Goal: Navigation & Orientation: Find specific page/section

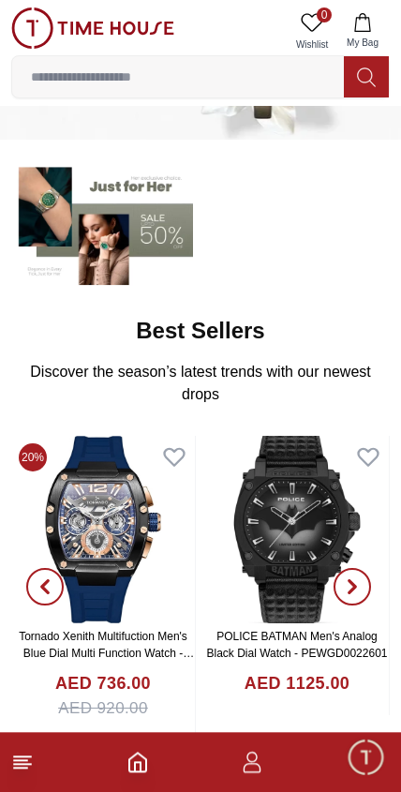
scroll to position [107, 0]
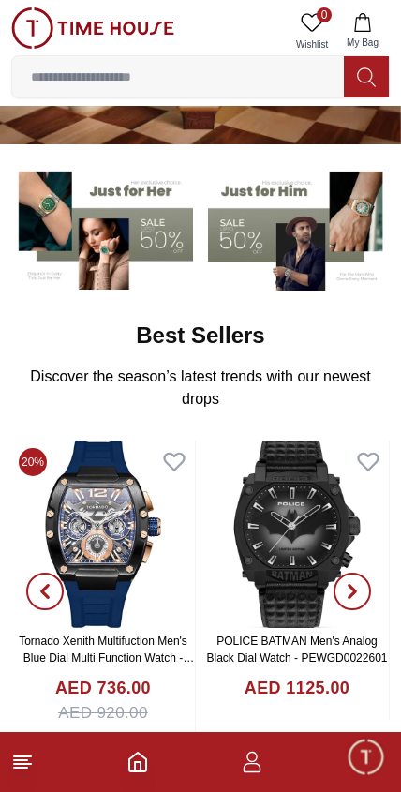
click at [368, 759] on span "Minimize live chat window" at bounding box center [365, 756] width 54 height 54
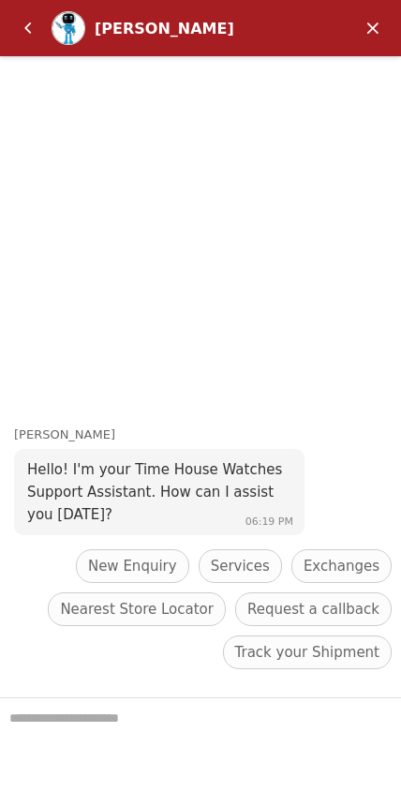
click at [33, 37] on em "Back" at bounding box center [27, 27] width 37 height 37
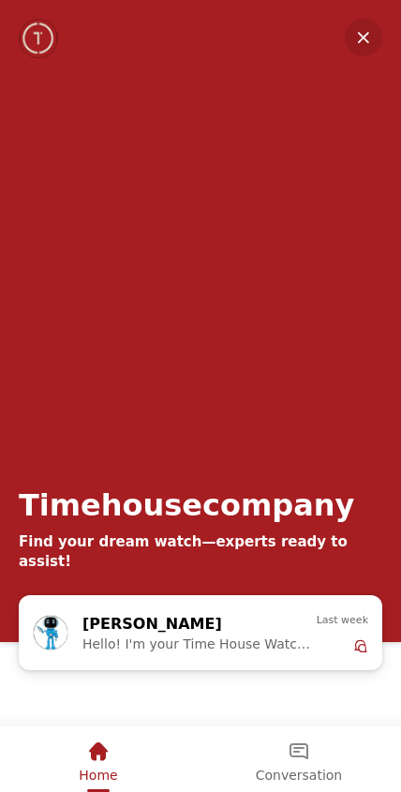
click at [90, 785] on div "Home" at bounding box center [98, 757] width 38 height 63
click at [344, 54] on div "Timehousecompany Find your dream watch—experts ready to assist!" at bounding box center [200, 297] width 401 height 595
click at [380, 43] on em "Minimize" at bounding box center [363, 37] width 37 height 37
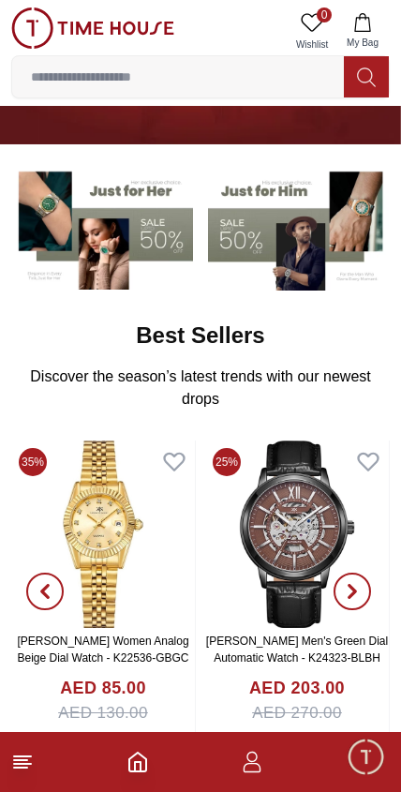
click at [111, 31] on img at bounding box center [92, 27] width 163 height 41
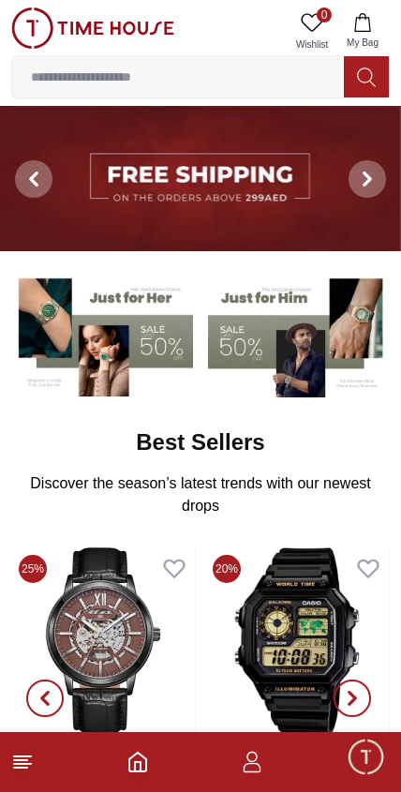
click at [262, 755] on icon "button" at bounding box center [252, 762] width 22 height 22
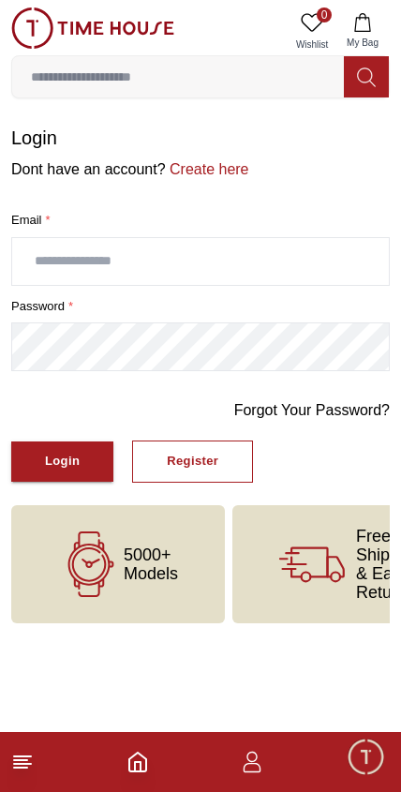
click at [31, 756] on line at bounding box center [22, 756] width 17 height 0
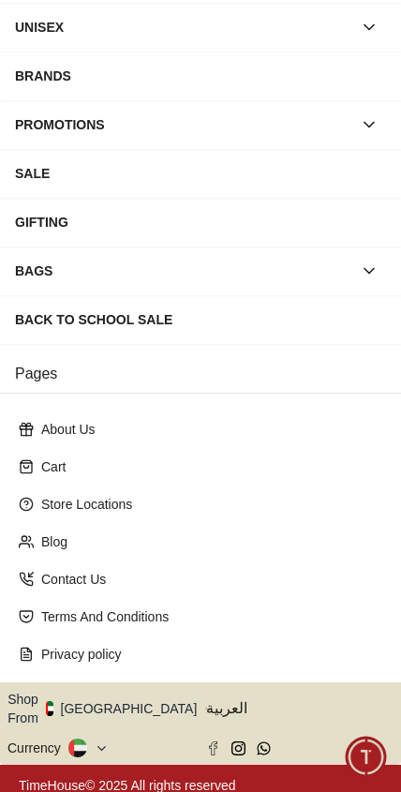
scroll to position [214, 0]
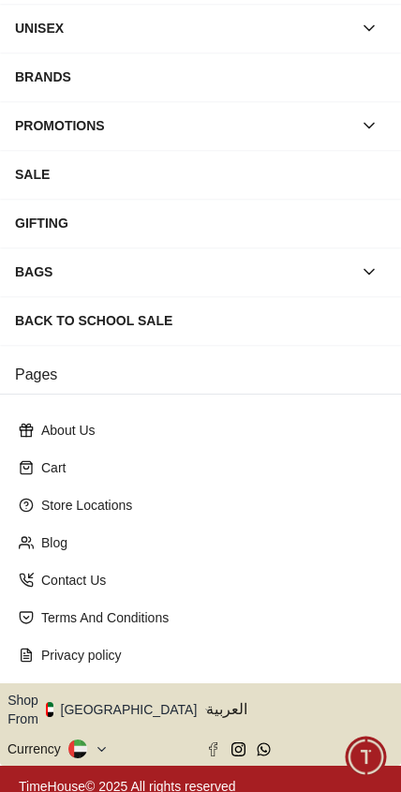
click at [114, 700] on button "Shop From [GEOGRAPHIC_DATA]" at bounding box center [108, 709] width 203 height 37
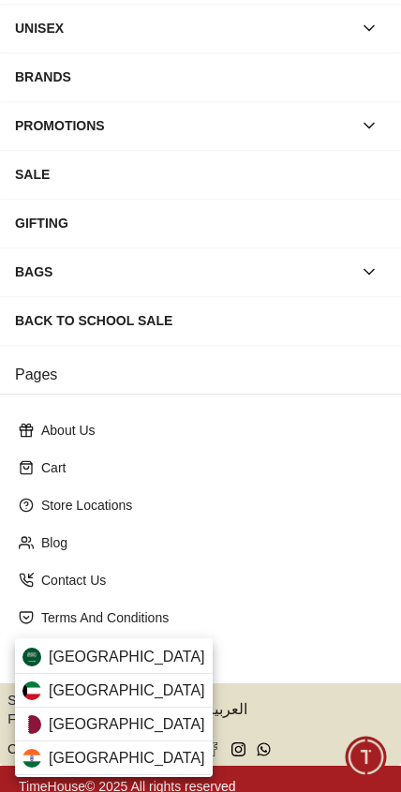
click at [143, 691] on div "[GEOGRAPHIC_DATA]" at bounding box center [114, 691] width 198 height 34
